Goal: Transaction & Acquisition: Book appointment/travel/reservation

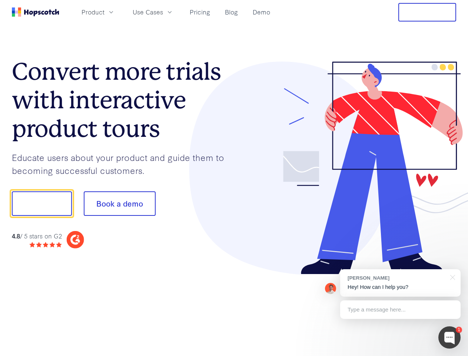
click at [234, 178] on div at bounding box center [345, 168] width 222 height 213
click at [105, 12] on span "Product" at bounding box center [93, 11] width 23 height 9
click at [163, 12] on span "Use Cases" at bounding box center [148, 11] width 30 height 9
click at [428, 12] on button "Free Trial" at bounding box center [428, 12] width 58 height 19
click at [42, 204] on button "Show me!" at bounding box center [42, 203] width 60 height 24
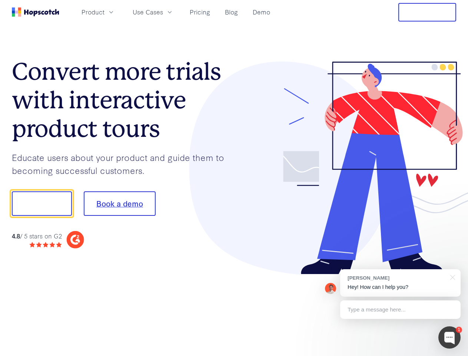
click at [119, 204] on button "Book a demo" at bounding box center [120, 203] width 72 height 24
click at [450, 337] on div at bounding box center [450, 337] width 22 height 22
click at [400, 283] on div "[PERSON_NAME] Hey! How can I help you?" at bounding box center [400, 282] width 121 height 27
click at [452, 277] on div at bounding box center [451, 276] width 19 height 15
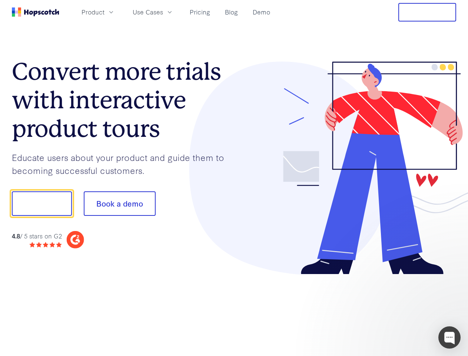
click at [400, 310] on div at bounding box center [391, 252] width 139 height 148
